Goal: Task Accomplishment & Management: Manage account settings

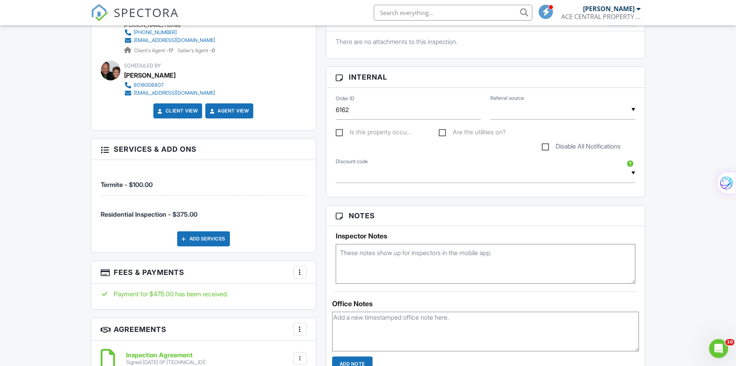
scroll to position [357, 0]
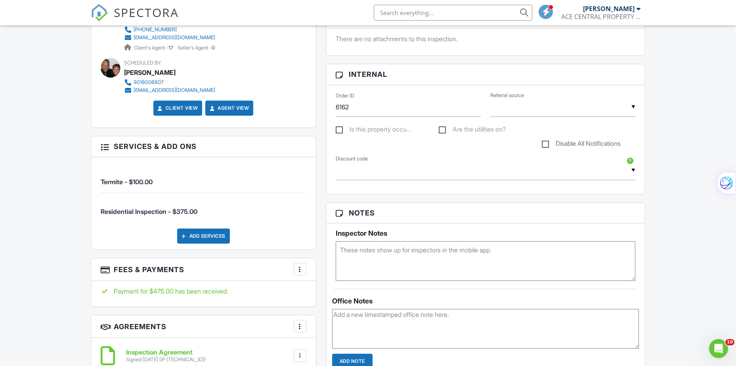
click at [297, 271] on div at bounding box center [300, 269] width 8 height 8
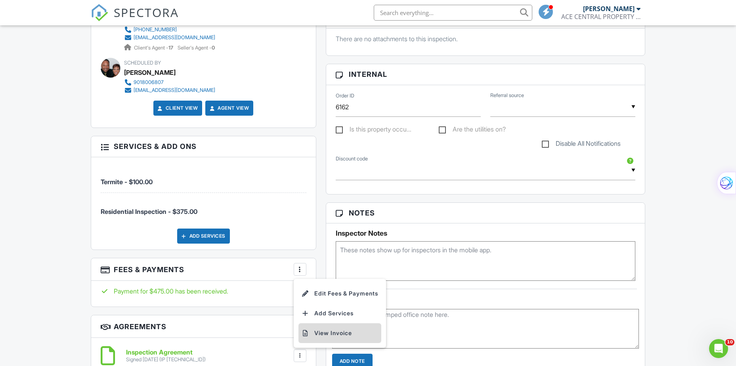
click at [321, 335] on li "View Invoice" at bounding box center [339, 333] width 83 height 20
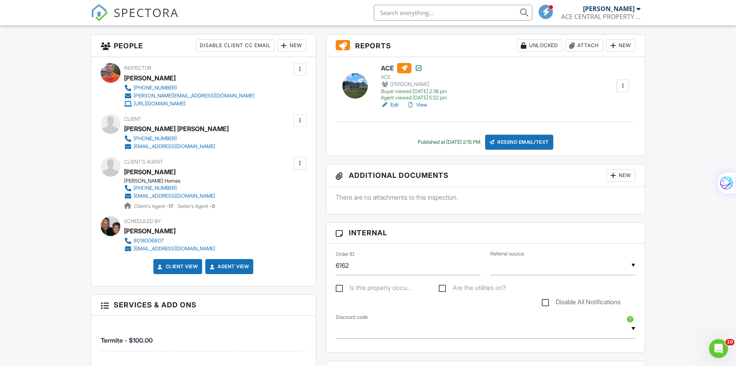
scroll to position [0, 0]
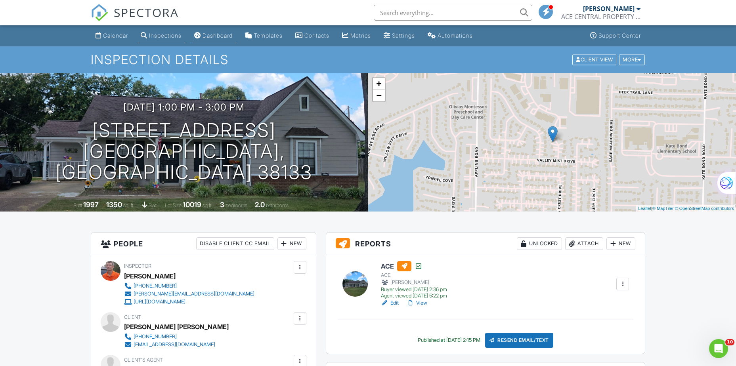
click at [212, 32] on div "Dashboard" at bounding box center [217, 35] width 30 height 7
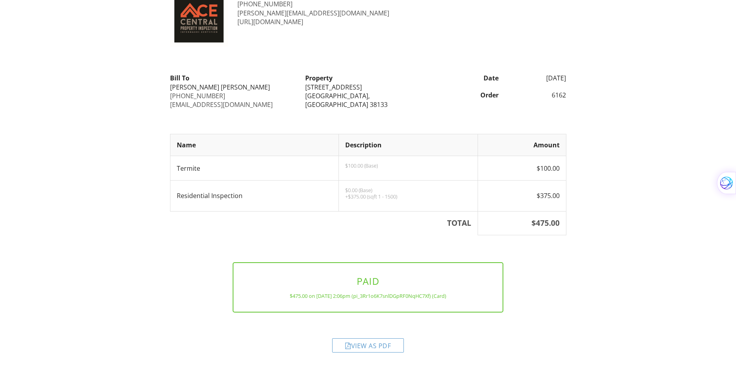
scroll to position [36, 0]
click at [358, 350] on div "View as PDF" at bounding box center [368, 345] width 72 height 14
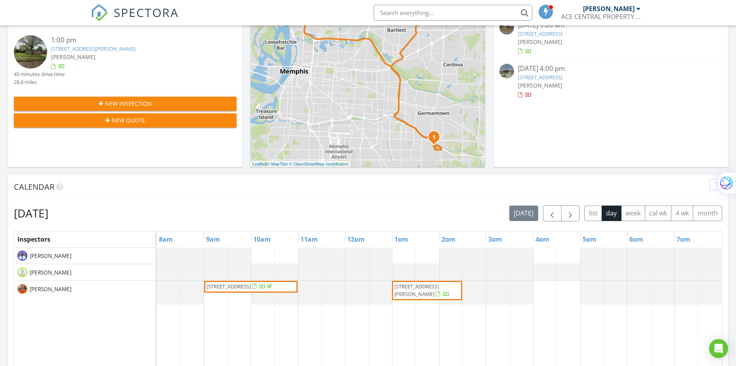
scroll to position [198, 0]
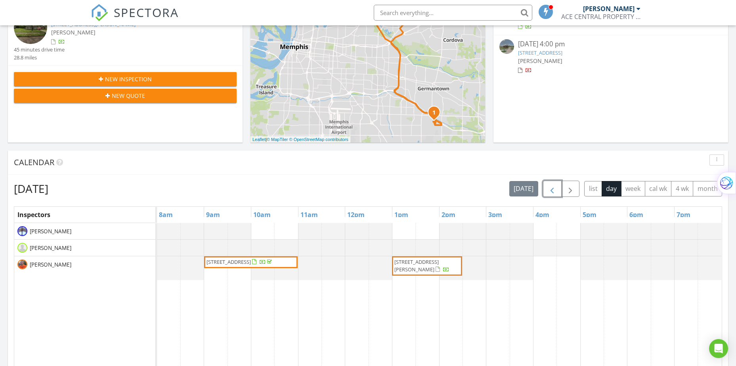
click at [549, 191] on span "button" at bounding box center [552, 189] width 10 height 10
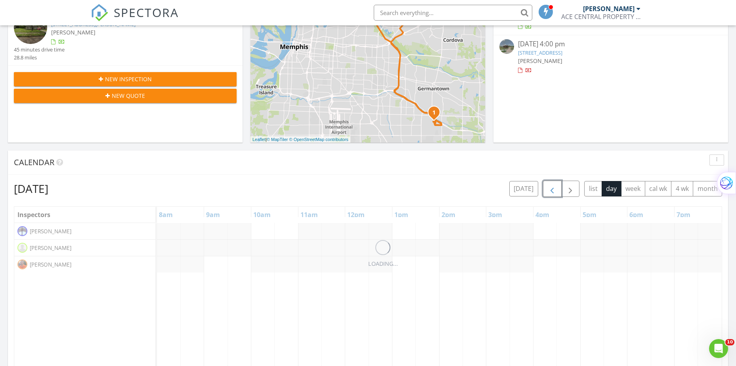
scroll to position [0, 0]
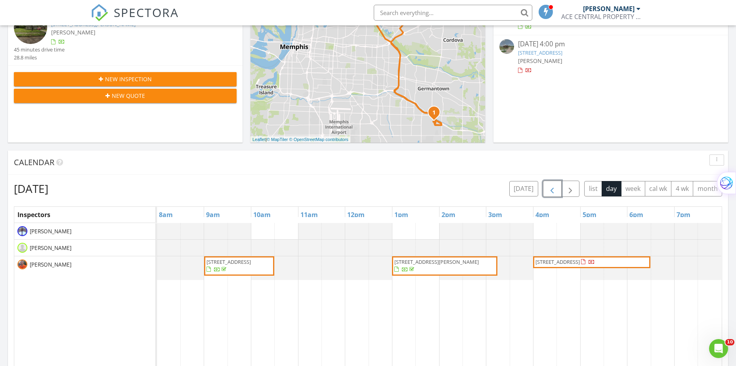
click at [438, 266] on span "799 Williams Ave, Memphis 38126" at bounding box center [444, 265] width 102 height 15
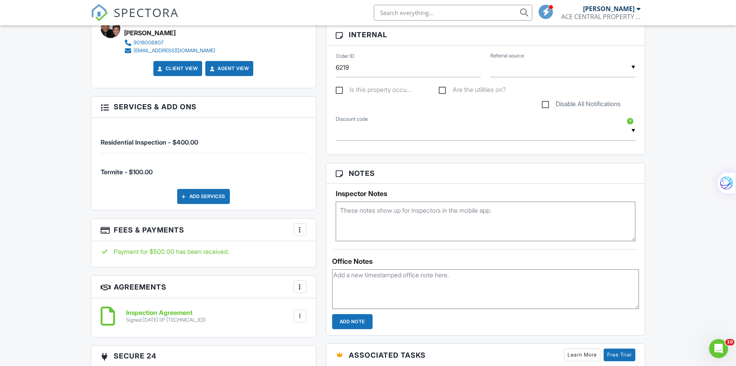
click at [301, 233] on div at bounding box center [300, 230] width 8 height 8
click at [321, 290] on li "View Invoice" at bounding box center [339, 294] width 83 height 20
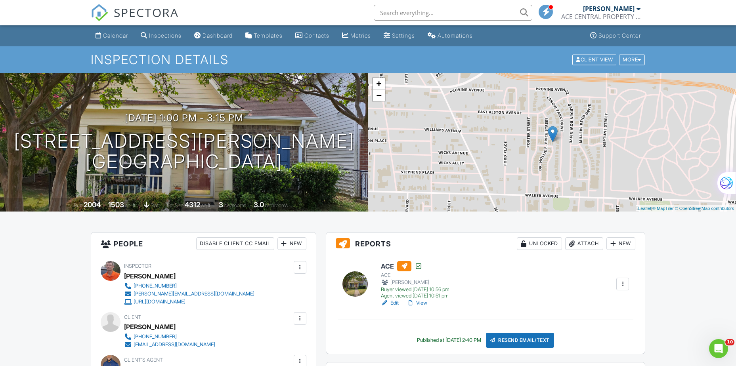
click at [212, 33] on div "Dashboard" at bounding box center [217, 35] width 30 height 7
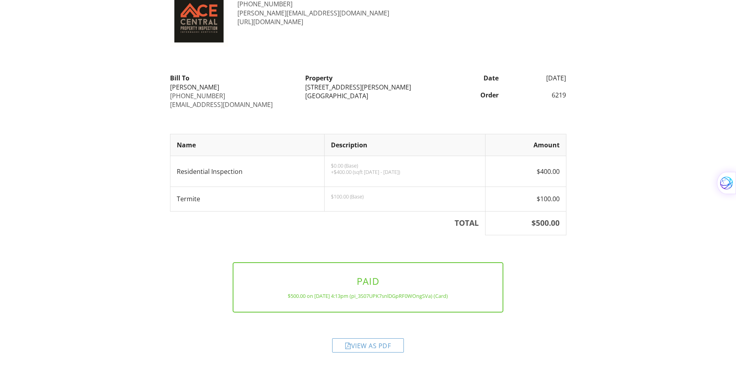
scroll to position [36, 0]
click at [377, 340] on div "View as PDF" at bounding box center [368, 345] width 72 height 14
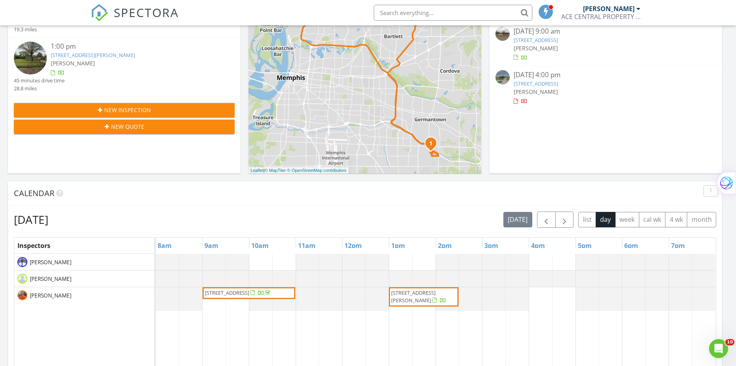
scroll to position [238, 0]
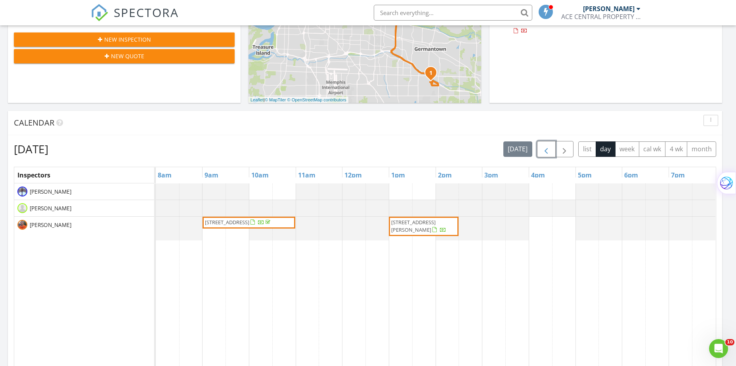
click at [548, 146] on span "button" at bounding box center [546, 150] width 10 height 10
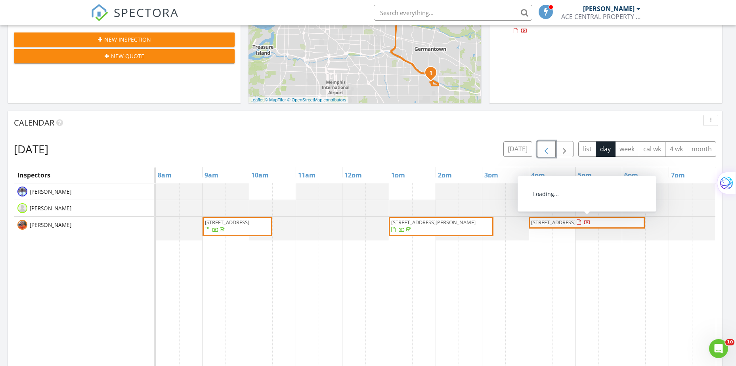
click at [552, 220] on span "80 Shady Pines Cove, Oakland 38060" at bounding box center [553, 222] width 44 height 7
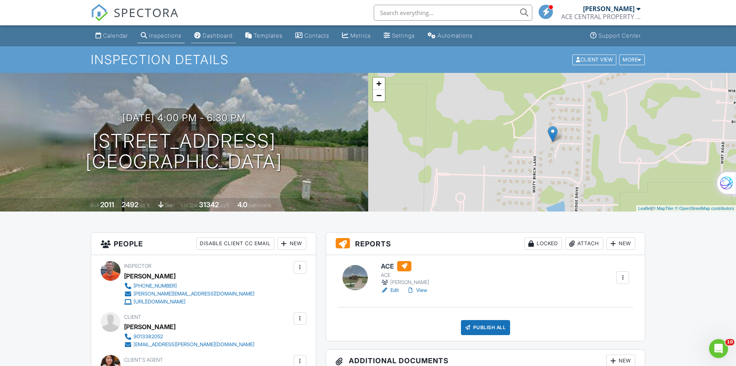
click at [213, 34] on div "Dashboard" at bounding box center [217, 35] width 30 height 7
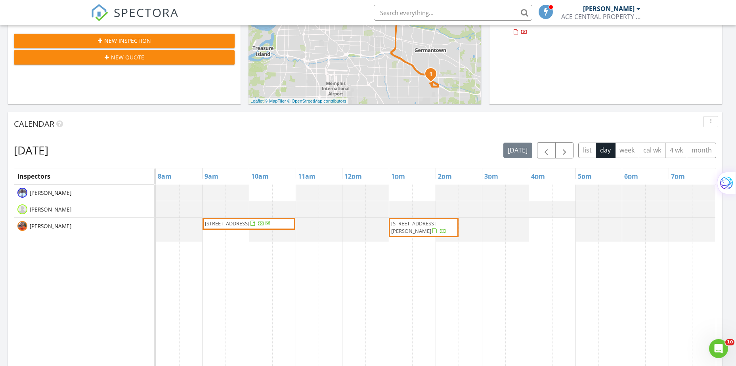
scroll to position [238, 0]
